Goal: Task Accomplishment & Management: Use online tool/utility

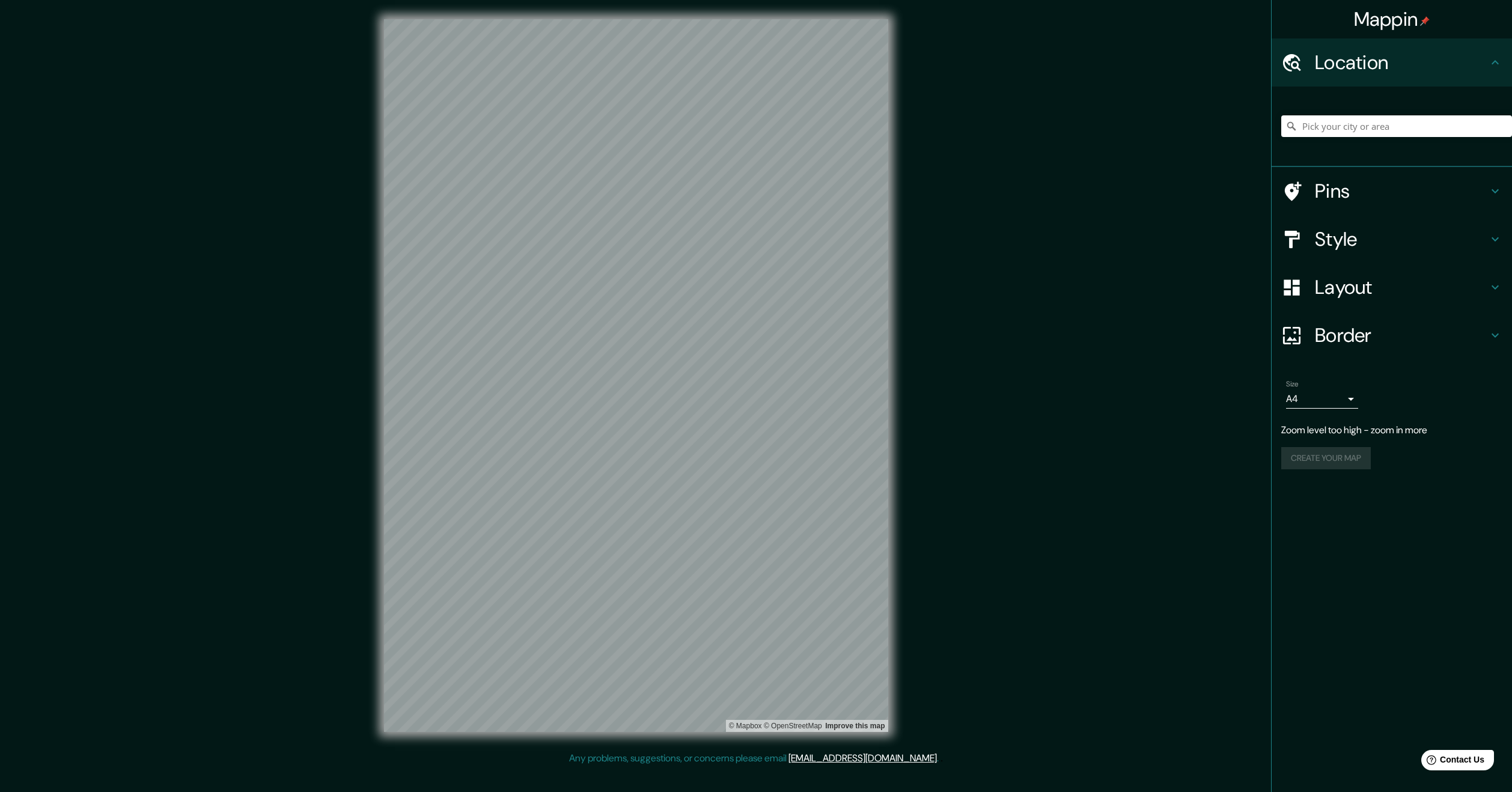
click at [930, 283] on div "Mappin Location Pins Style Layout Border Choose a border. Hint : you can make l…" at bounding box center [756, 385] width 1512 height 771
click at [1125, 201] on div "Mappin Location Pins Style Layout Border Choose a border. Hint : you can make l…" at bounding box center [756, 385] width 1512 height 771
click at [690, 19] on div at bounding box center [636, 19] width 504 height 0
click at [1329, 182] on h4 "Pins" at bounding box center [1401, 191] width 173 height 24
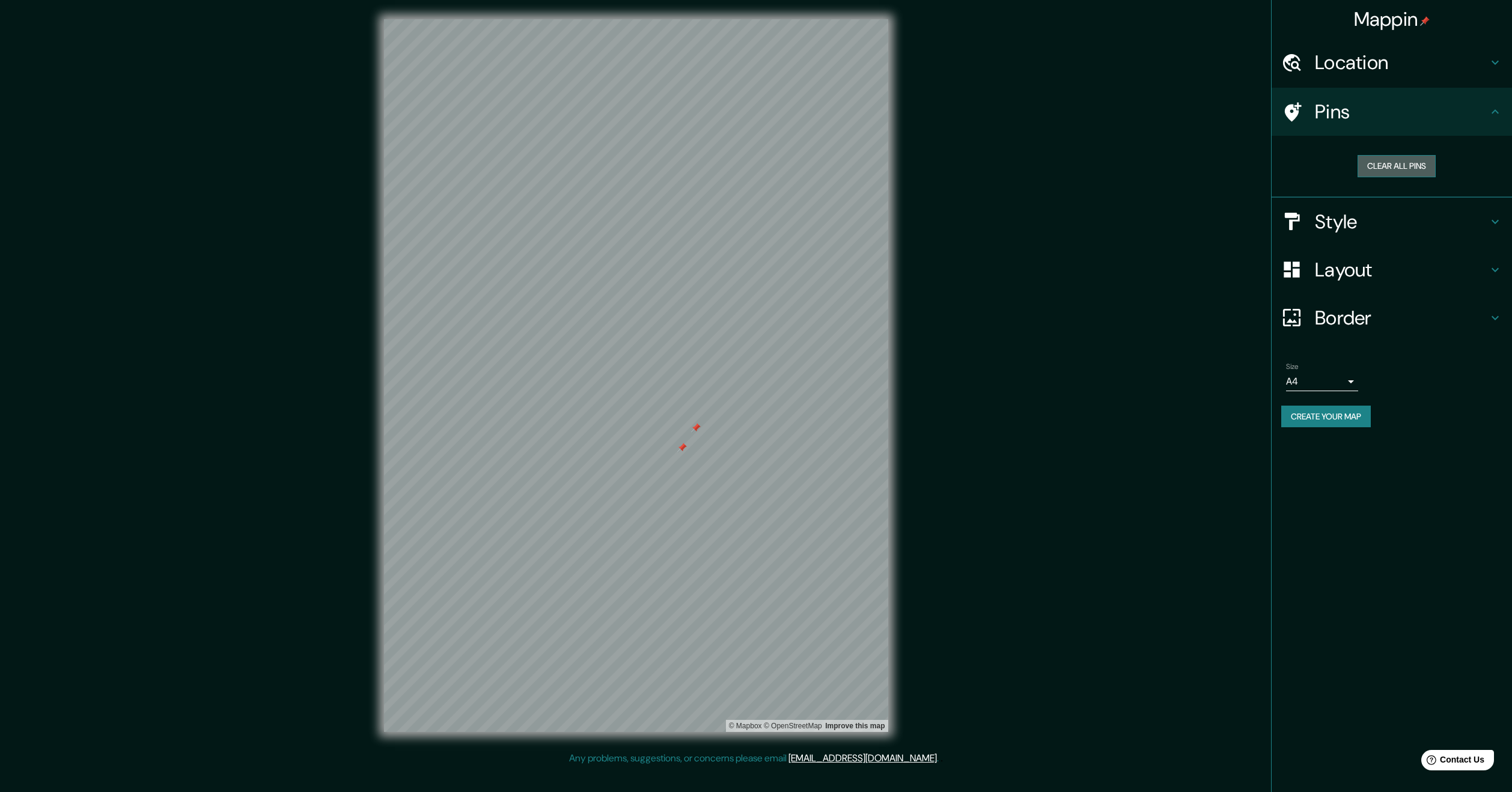
click at [1389, 163] on button "Clear all pins" at bounding box center [1397, 166] width 78 height 22
click at [971, 382] on div "Mappin Location Pins Clear all pins Style Layout Border Choose a border. Hint :…" at bounding box center [756, 385] width 1512 height 771
click at [990, 384] on div "Mappin Location Pins Clear all pins Style Layout Border Choose a border. Hint :…" at bounding box center [756, 385] width 1512 height 771
click at [1328, 412] on button "Create your map" at bounding box center [1325, 417] width 89 height 22
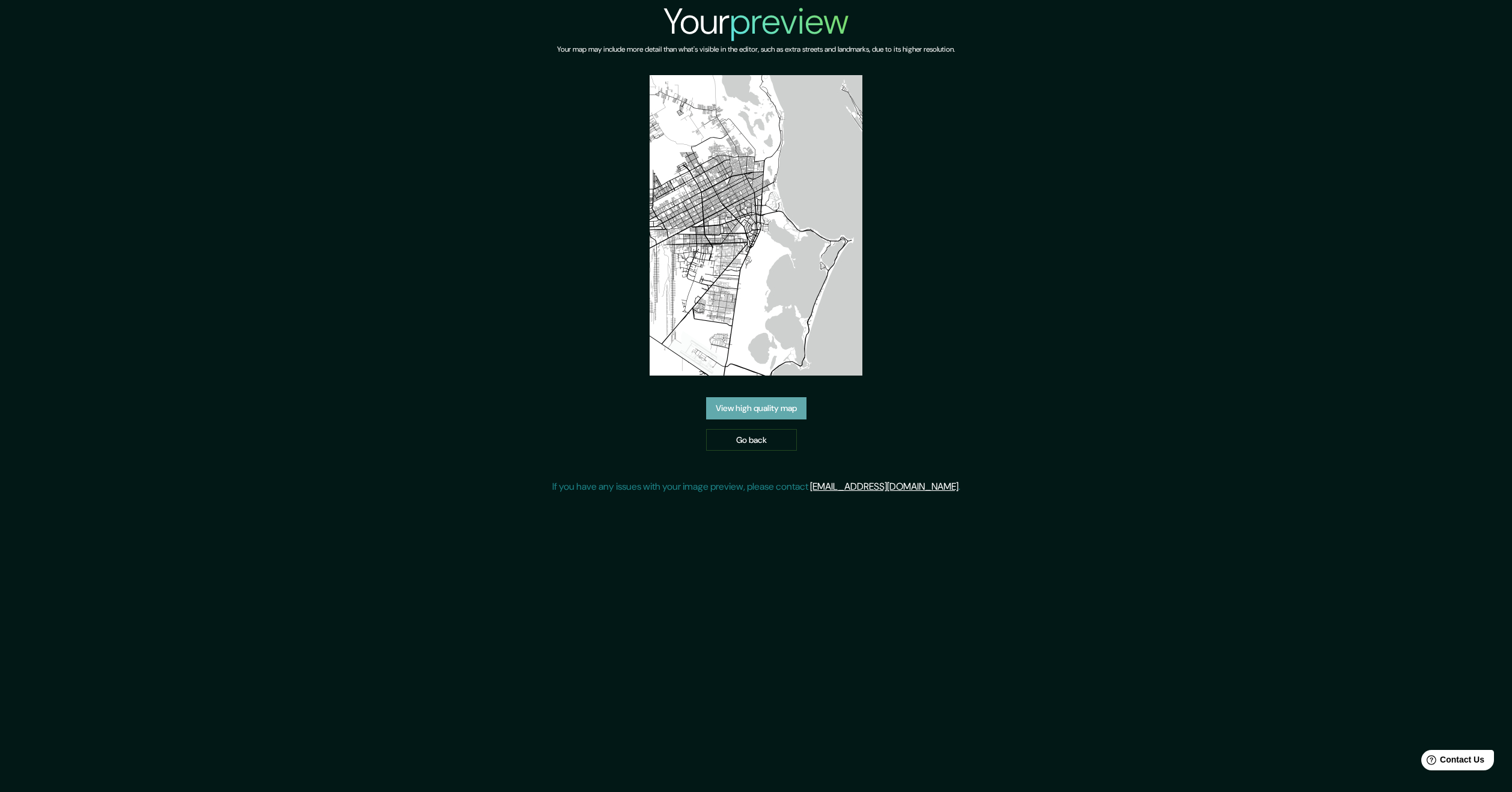
click at [748, 413] on link "View high quality map" at bounding box center [756, 408] width 100 height 22
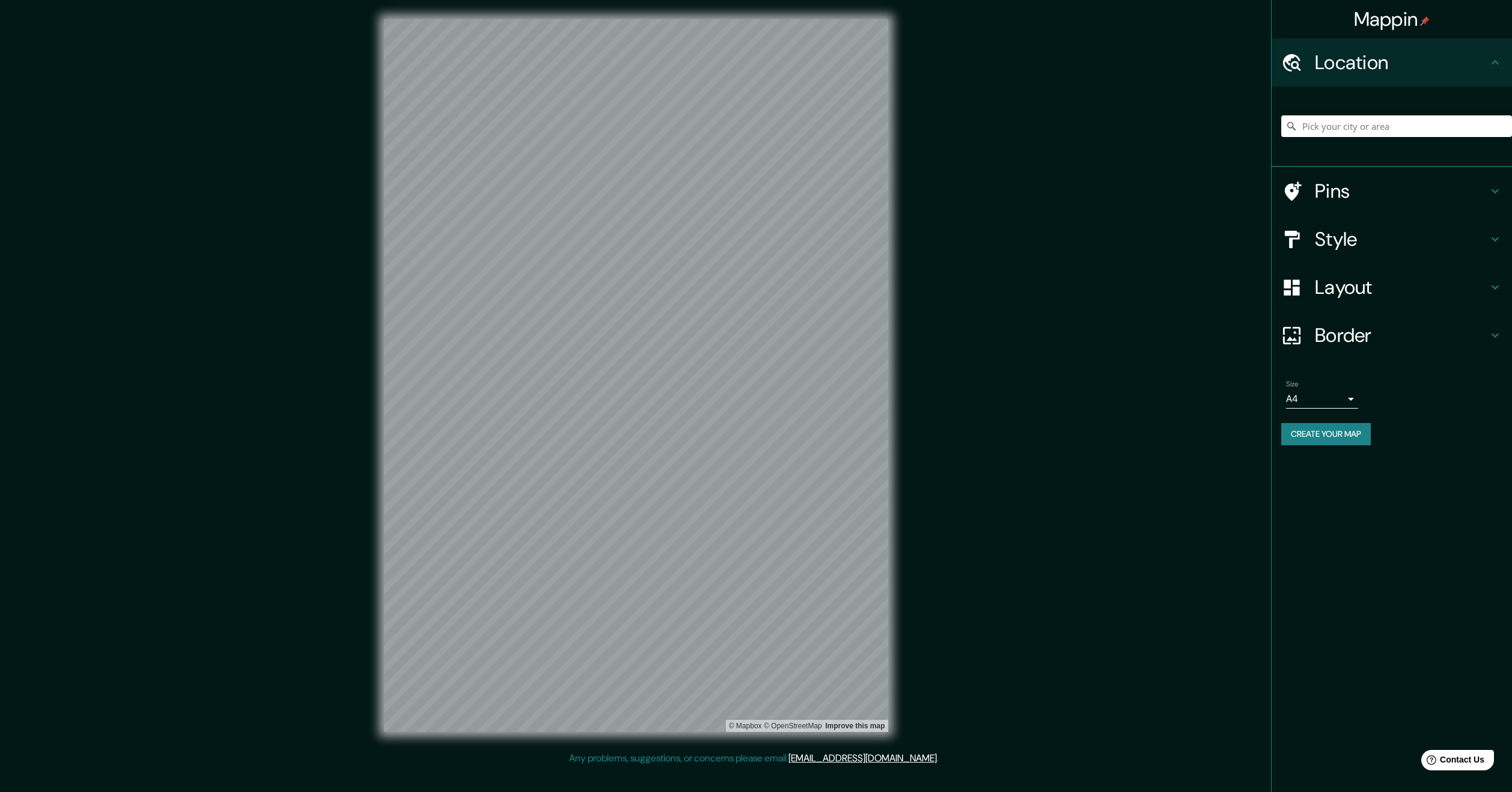
click at [902, 358] on div "© Mapbox © OpenStreetMap Improve this map" at bounding box center [636, 375] width 543 height 752
click at [1431, 229] on h4 "Style" at bounding box center [1401, 239] width 173 height 24
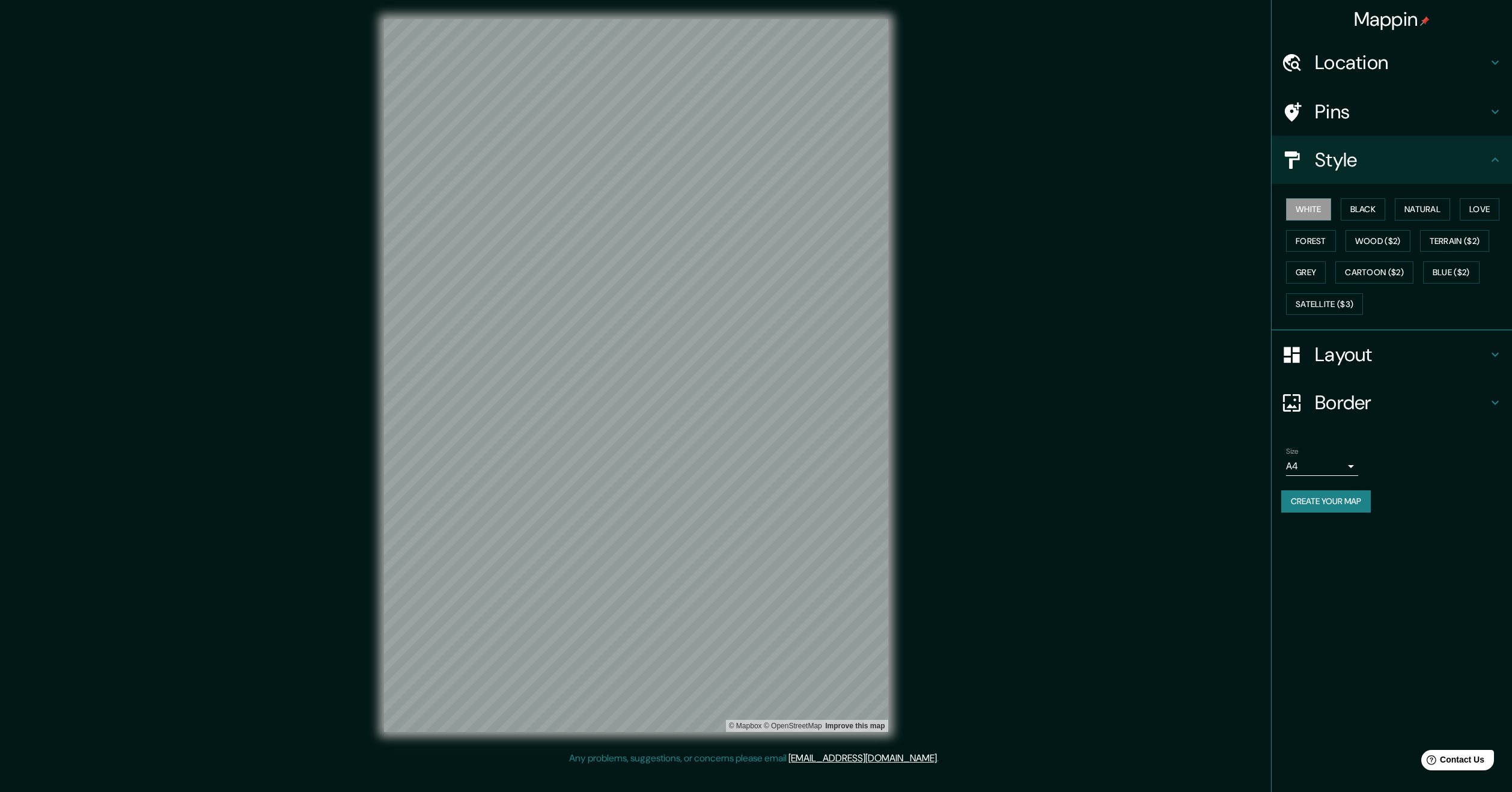
click at [1384, 362] on h4 "Layout" at bounding box center [1401, 354] width 173 height 24
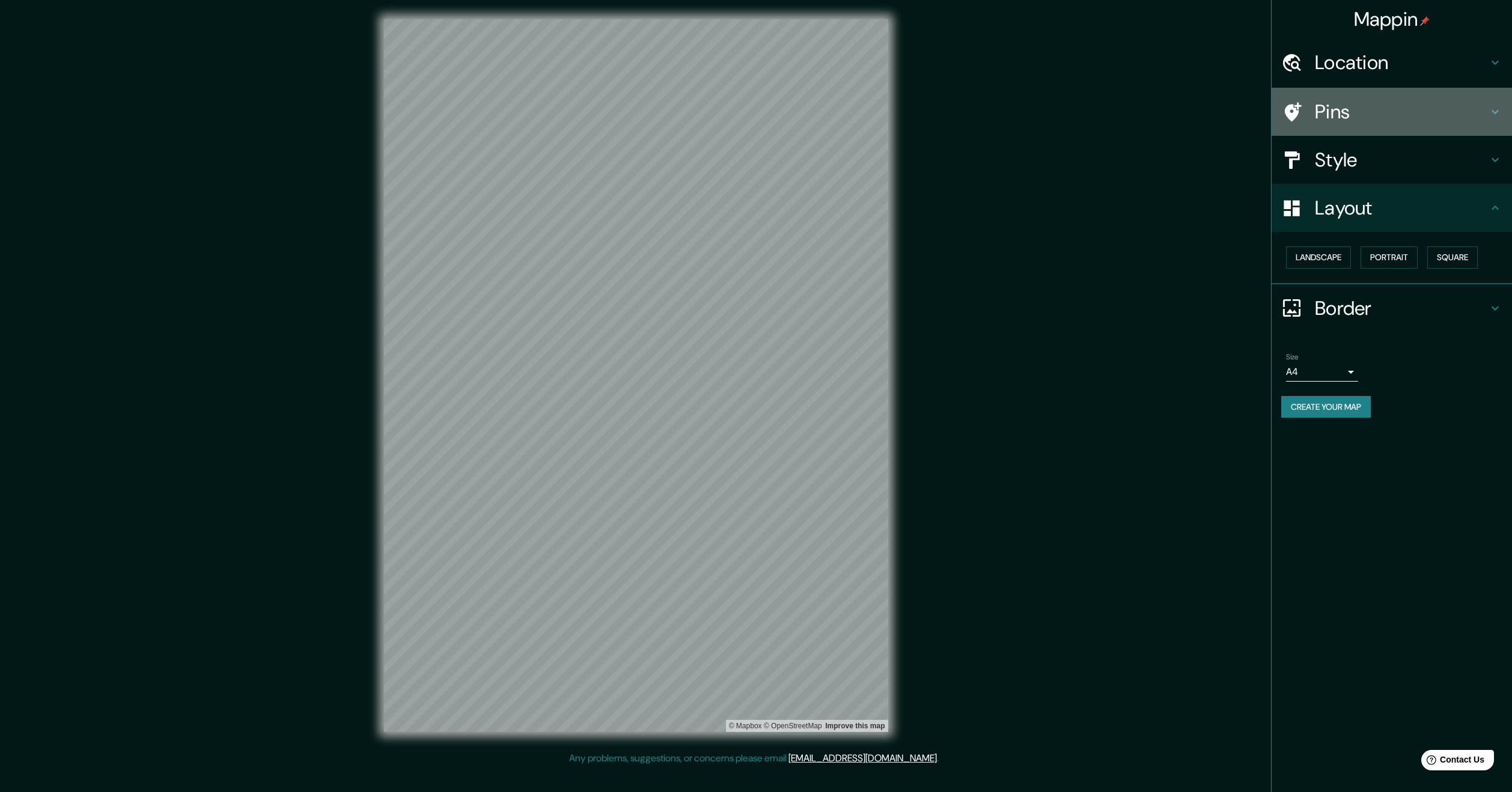
click at [1352, 100] on h4 "Pins" at bounding box center [1401, 111] width 173 height 24
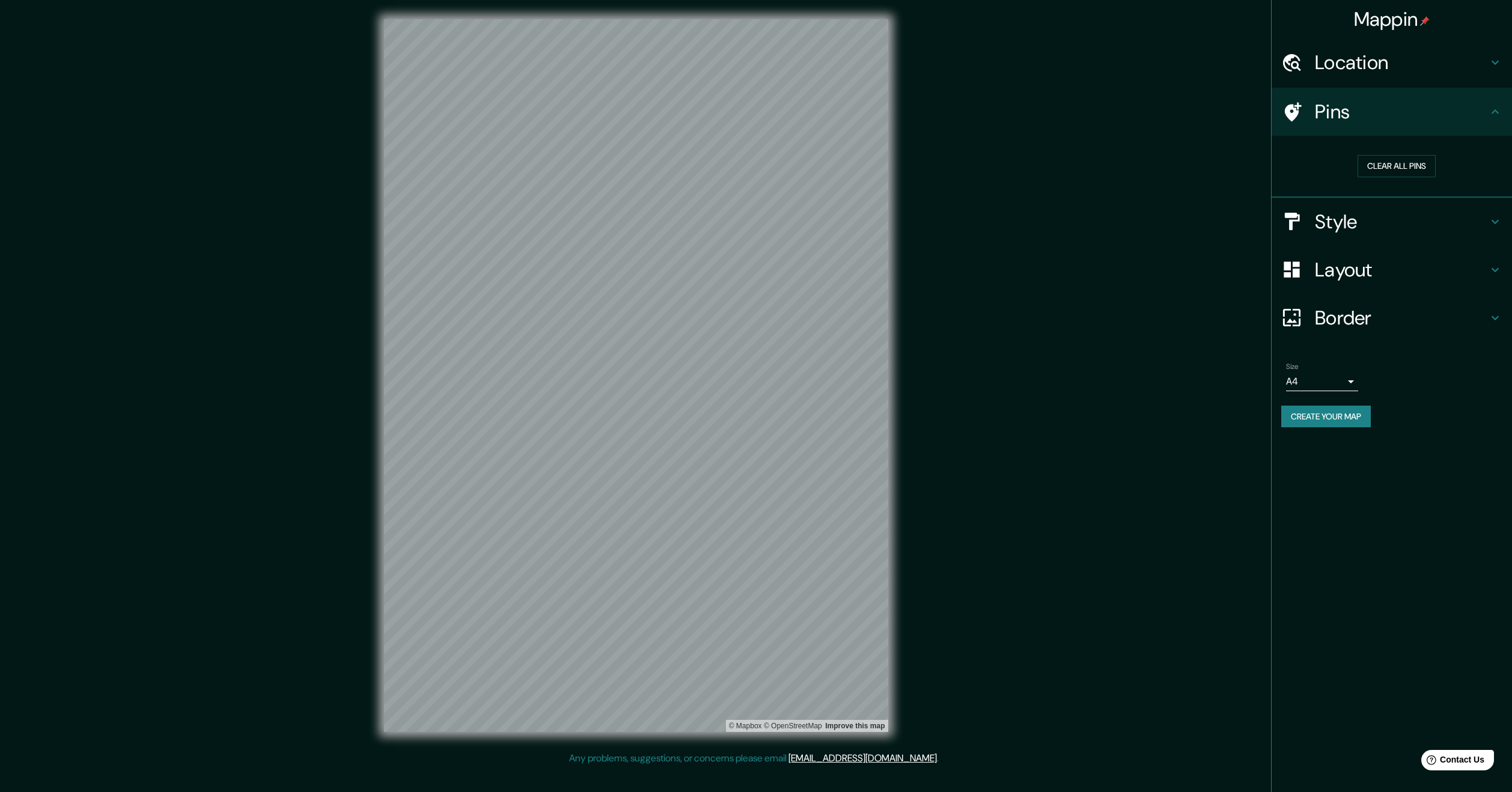
click at [1424, 68] on h4 "Location" at bounding box center [1401, 62] width 173 height 24
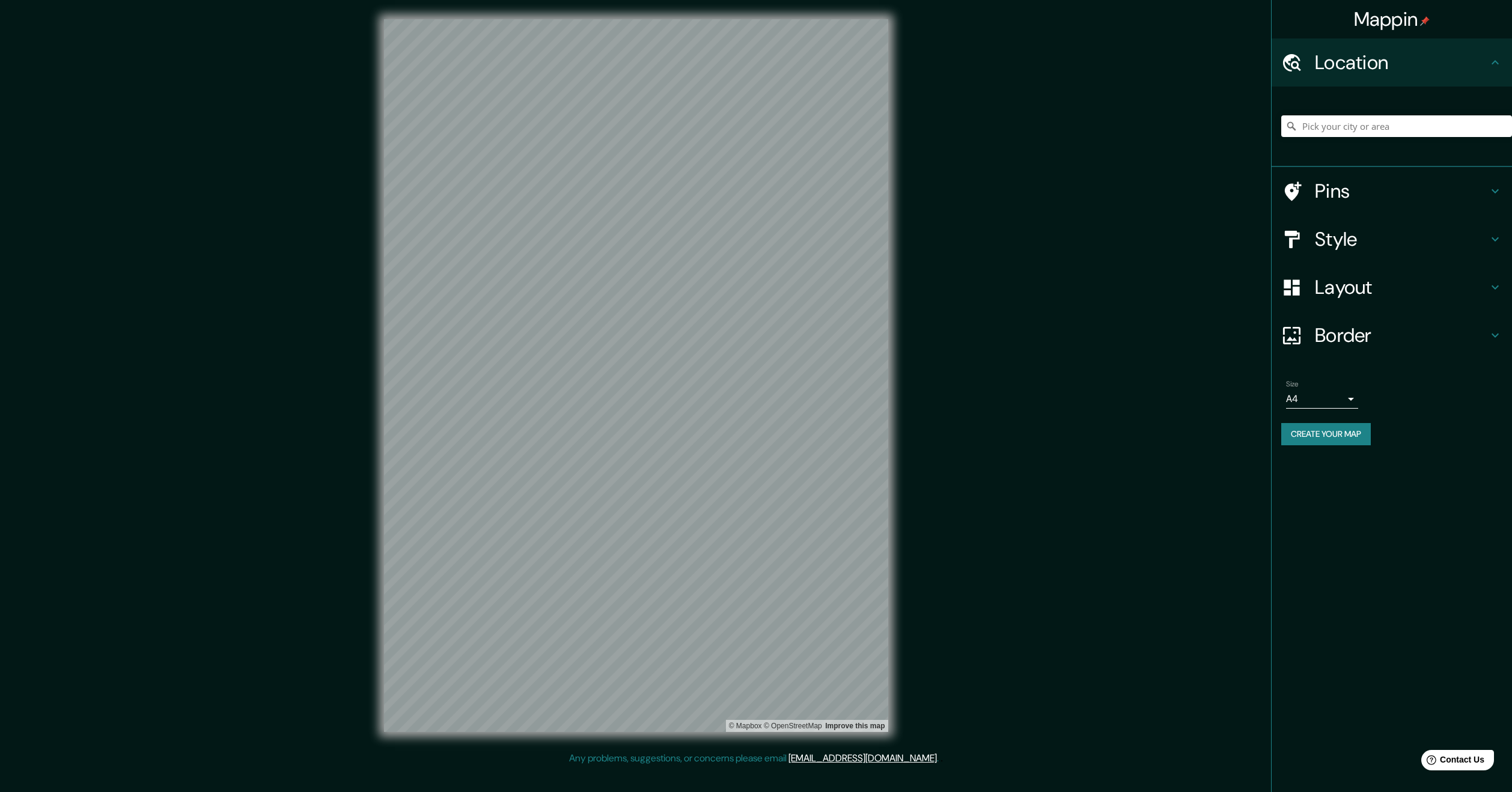
click at [1297, 433] on button "Create your map" at bounding box center [1325, 434] width 89 height 22
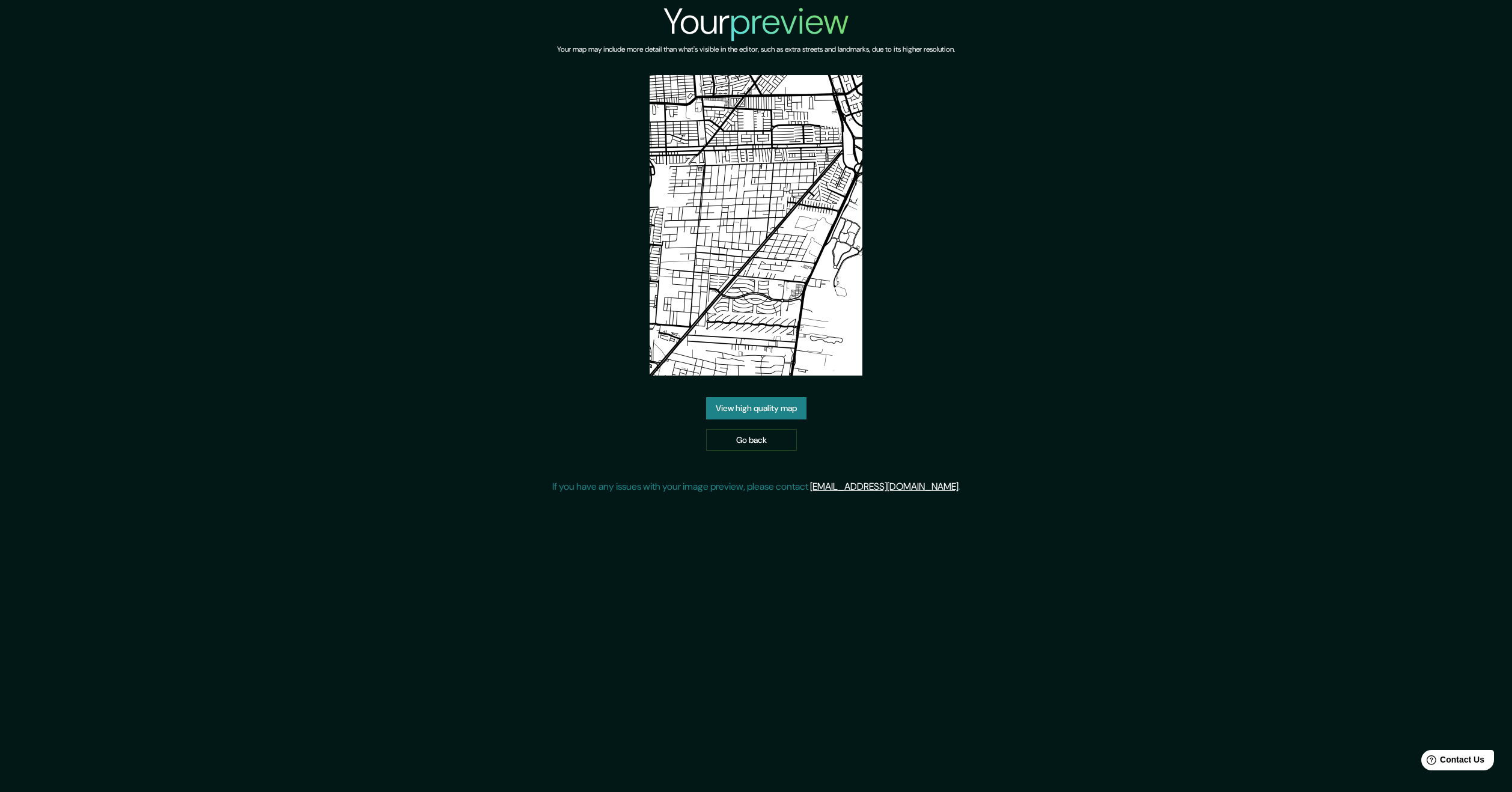
click at [781, 414] on link "View high quality map" at bounding box center [756, 408] width 100 height 22
